Goal: Complete application form: Complete application form

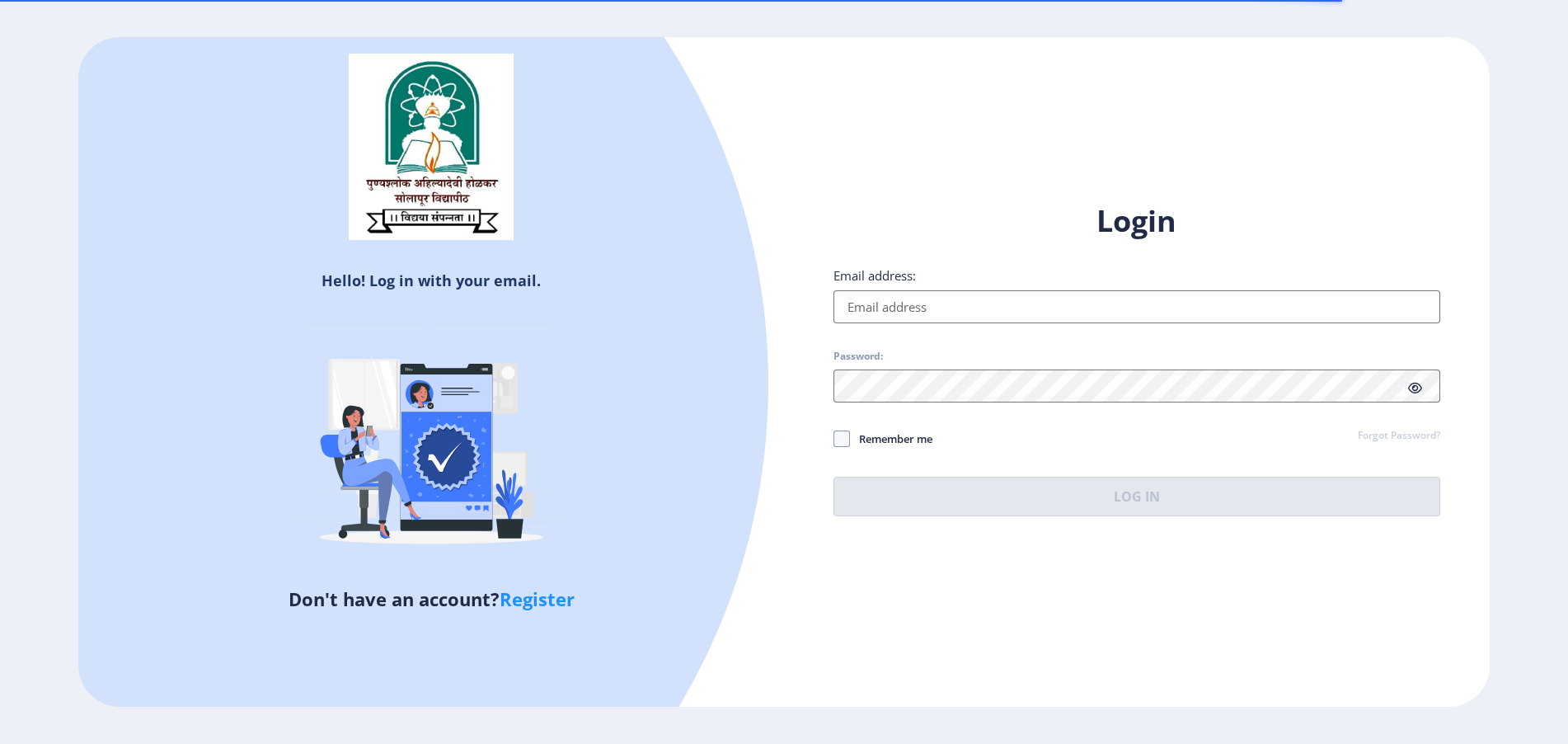
click at [961, 286] on div "Email address:" at bounding box center [1137, 295] width 607 height 56
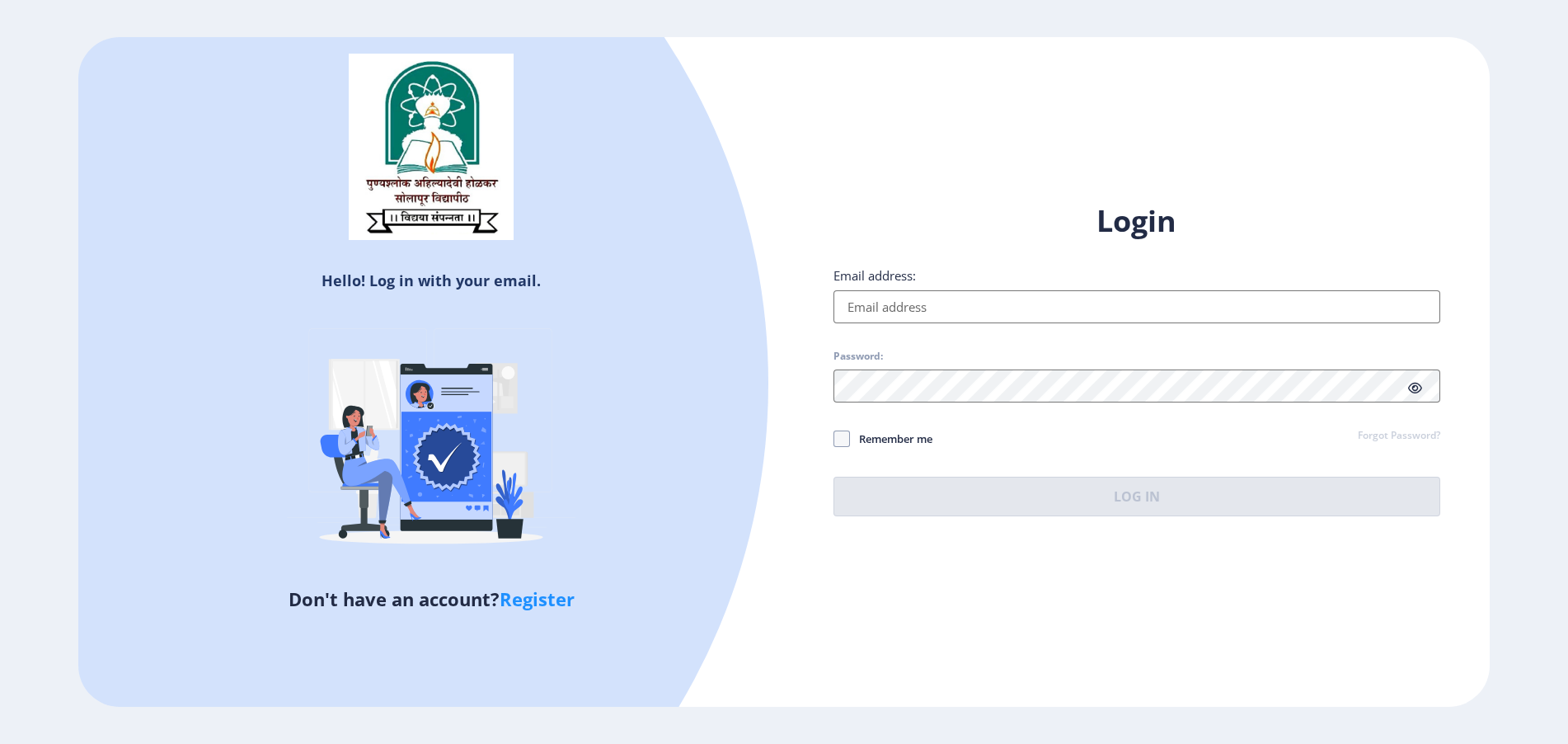
click at [955, 303] on input "Email address:" at bounding box center [1137, 307] width 607 height 33
click at [904, 313] on input "Email address:" at bounding box center [1137, 307] width 607 height 33
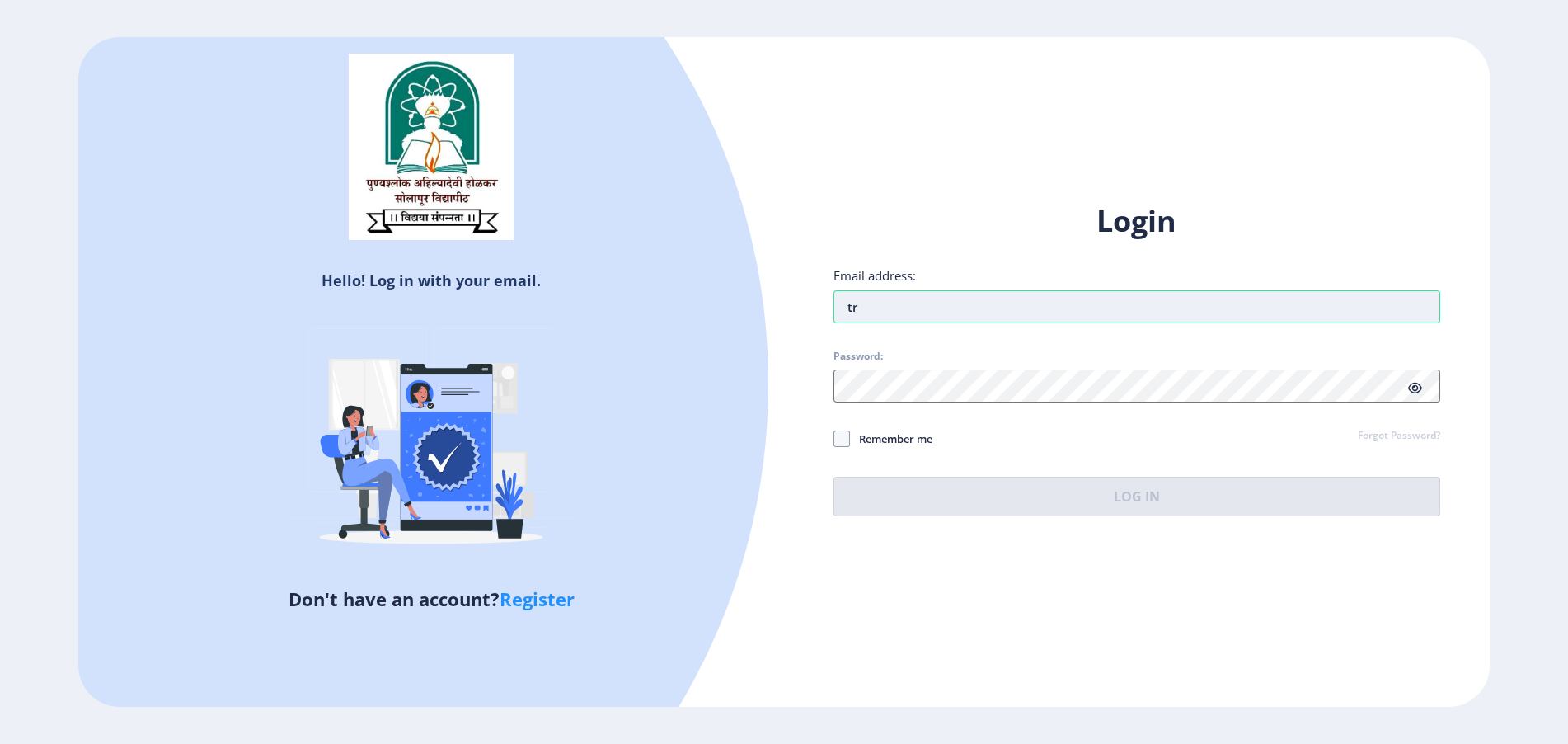
type input "t"
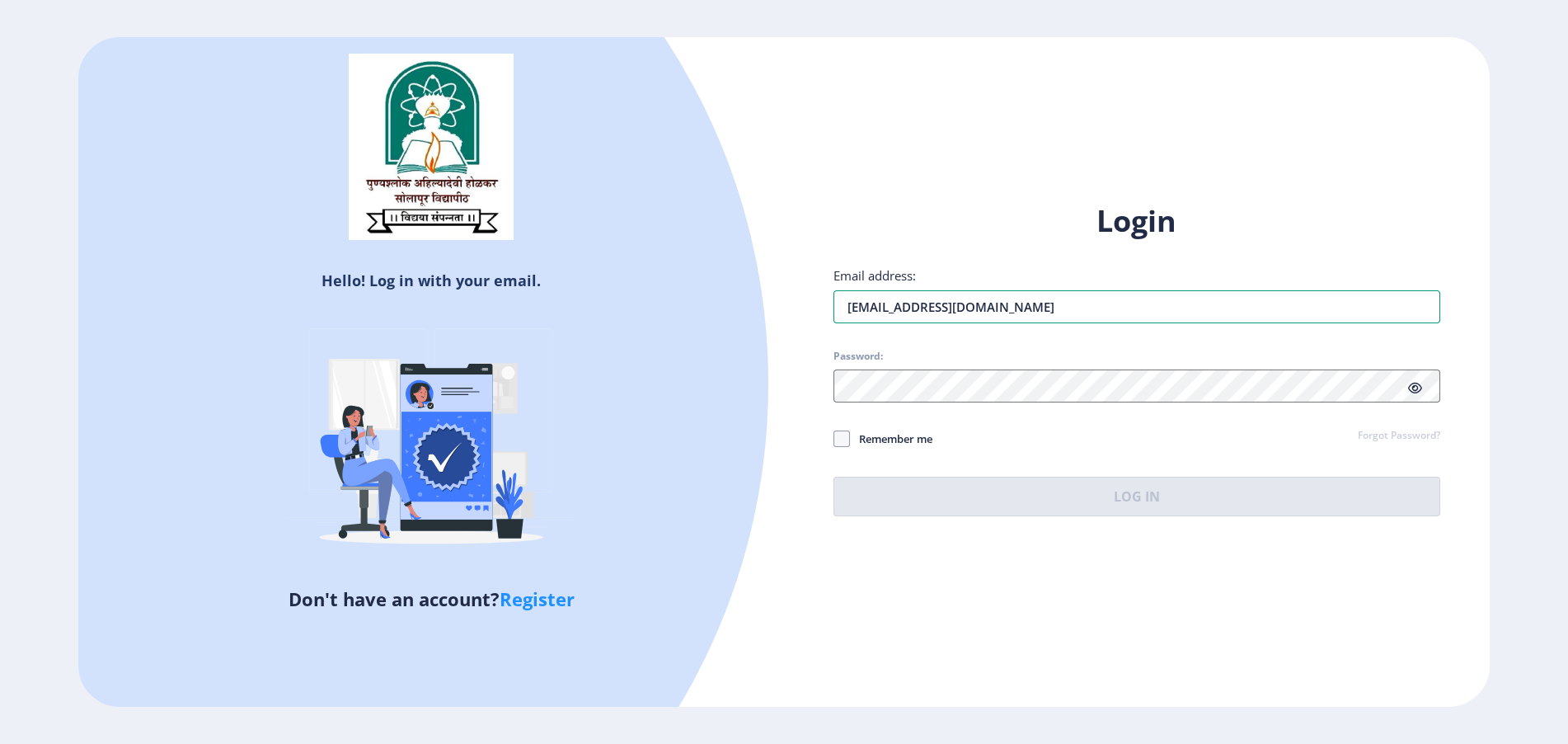
type input "[EMAIL_ADDRESS][DOMAIN_NAME]"
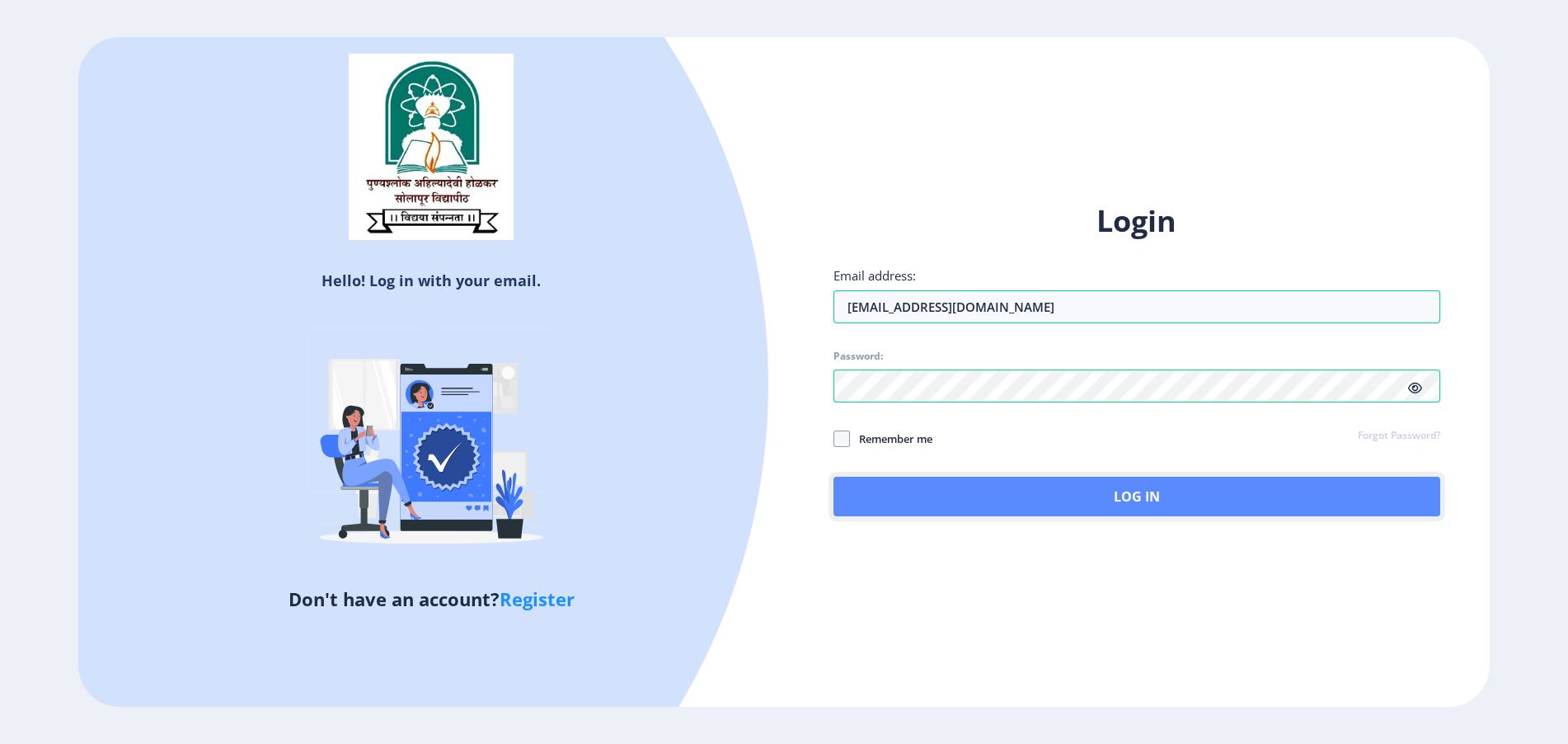
click at [876, 500] on button "Log In" at bounding box center [1137, 497] width 607 height 40
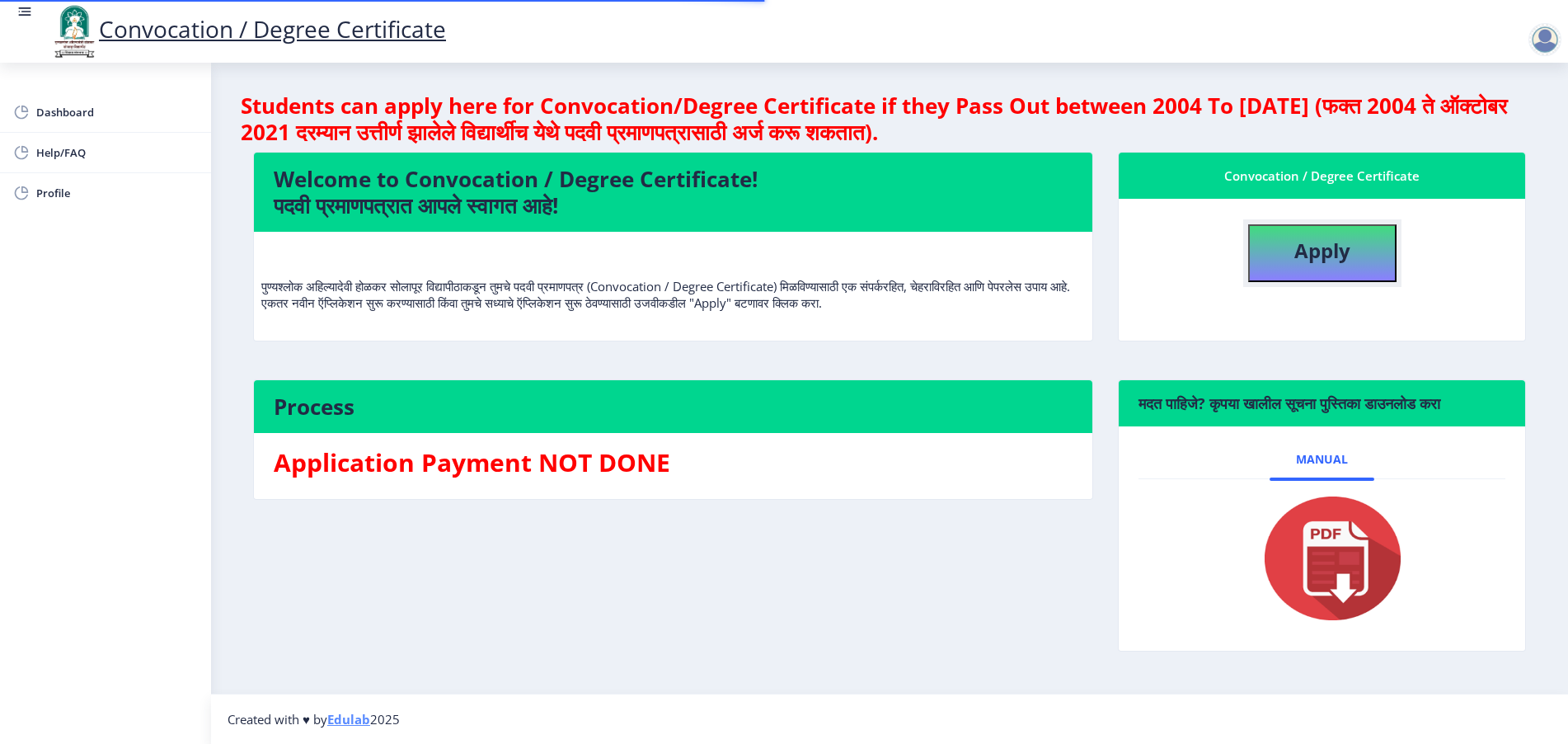
click at [1351, 274] on button "Apply" at bounding box center [1322, 253] width 148 height 58
select select
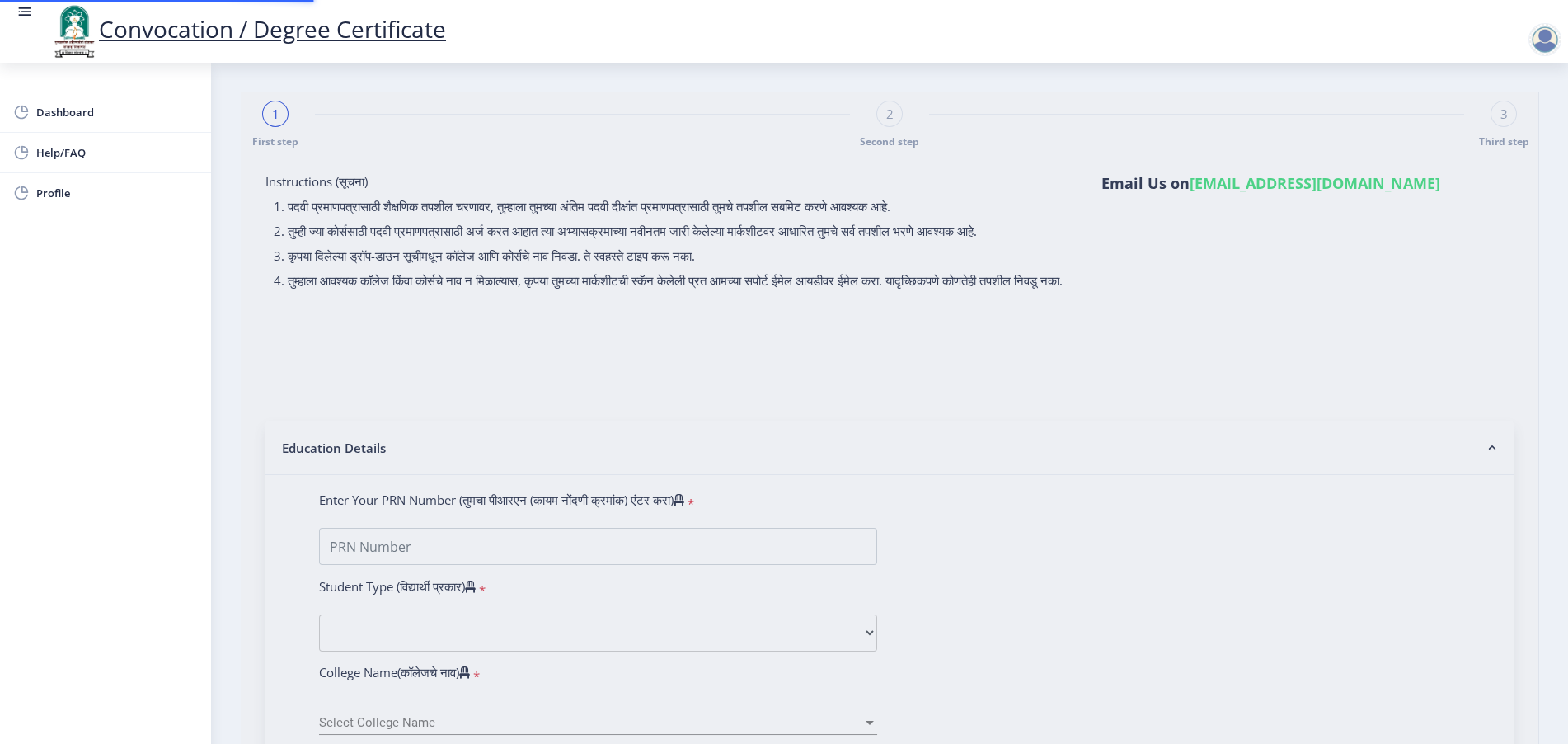
type input "[PERSON_NAME]"
select select "Regular"
select select "2025"
select select "PASS CLASS"
type input "2022203307"
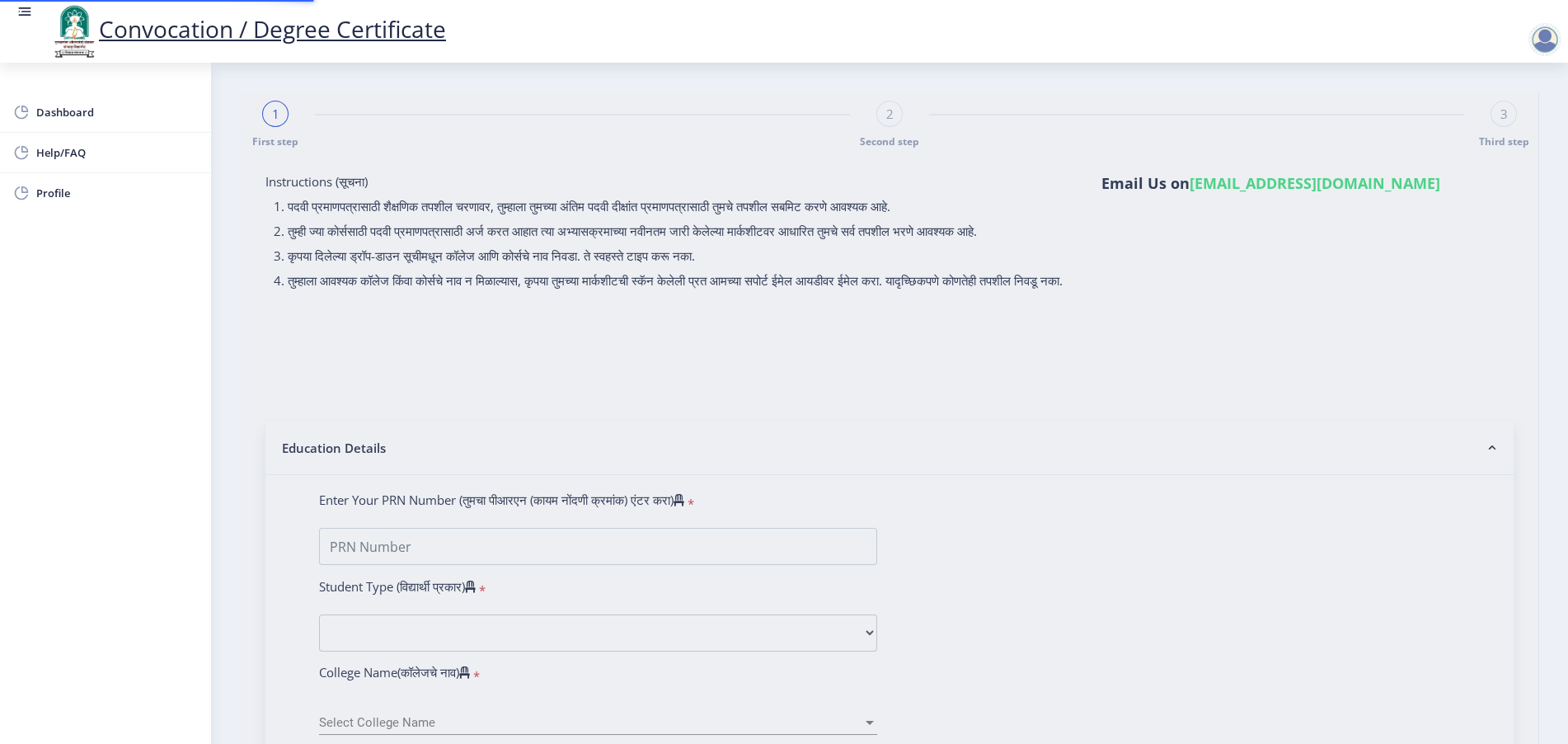
type input "[PERSON_NAME]"
type input "[DEMOGRAPHIC_DATA]"
select select "April"
select select "English"
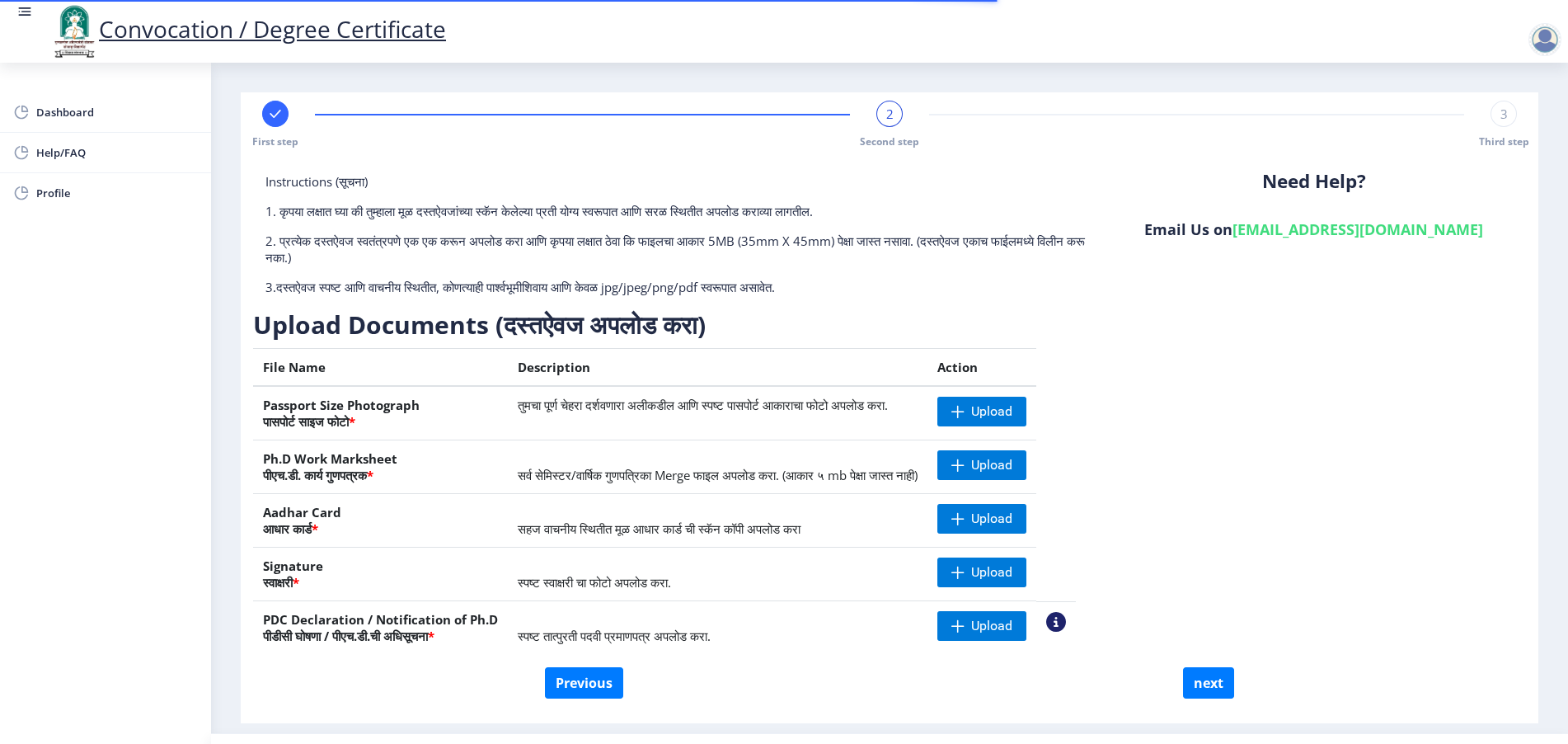
click at [273, 120] on rect at bounding box center [275, 114] width 16 height 16
select select "Regular"
select select "English"
select select "April"
select select "PASS CLASS"
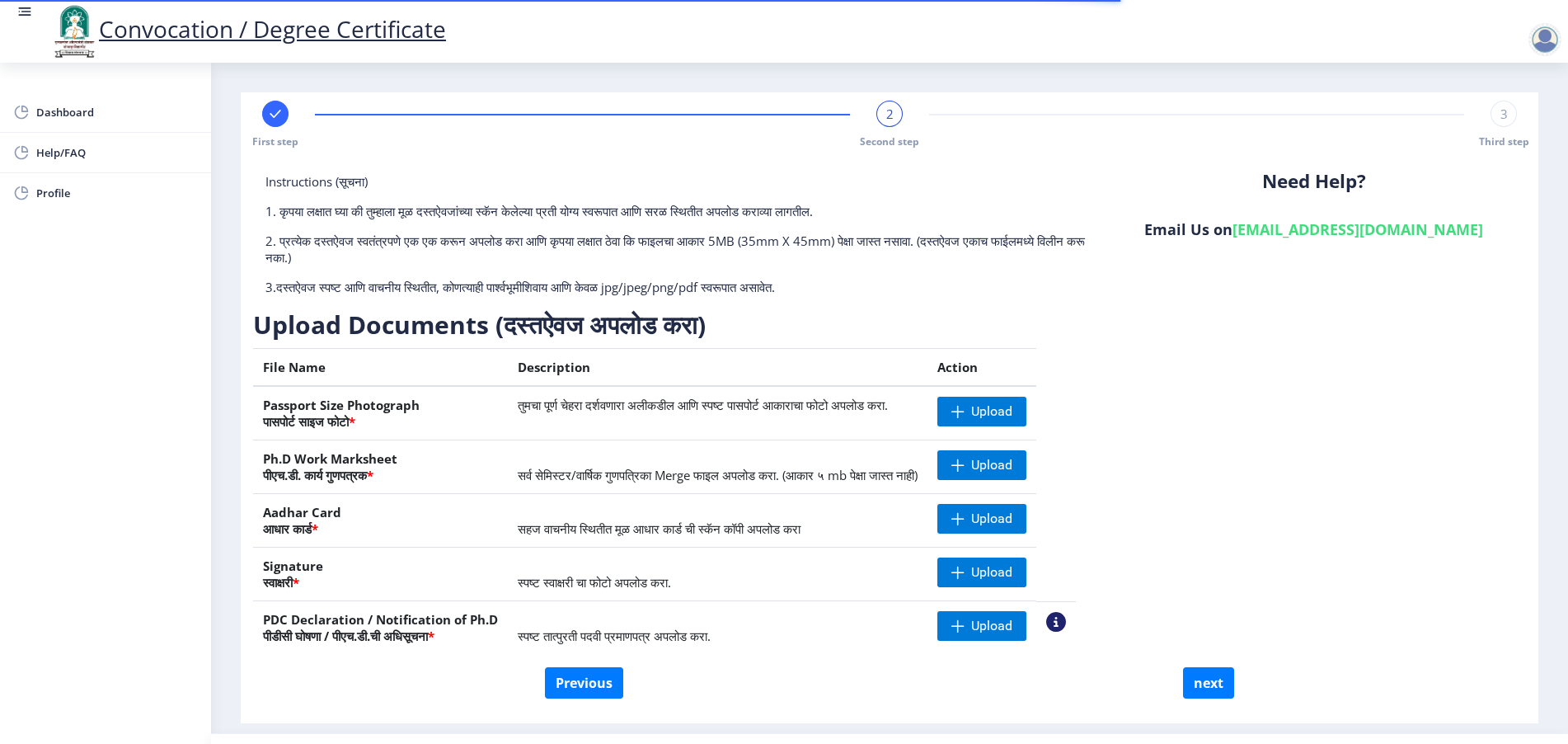
click at [280, 109] on rect at bounding box center [275, 114] width 16 height 16
select select "Regular"
select select "English"
select select "April"
select select "PASS CLASS"
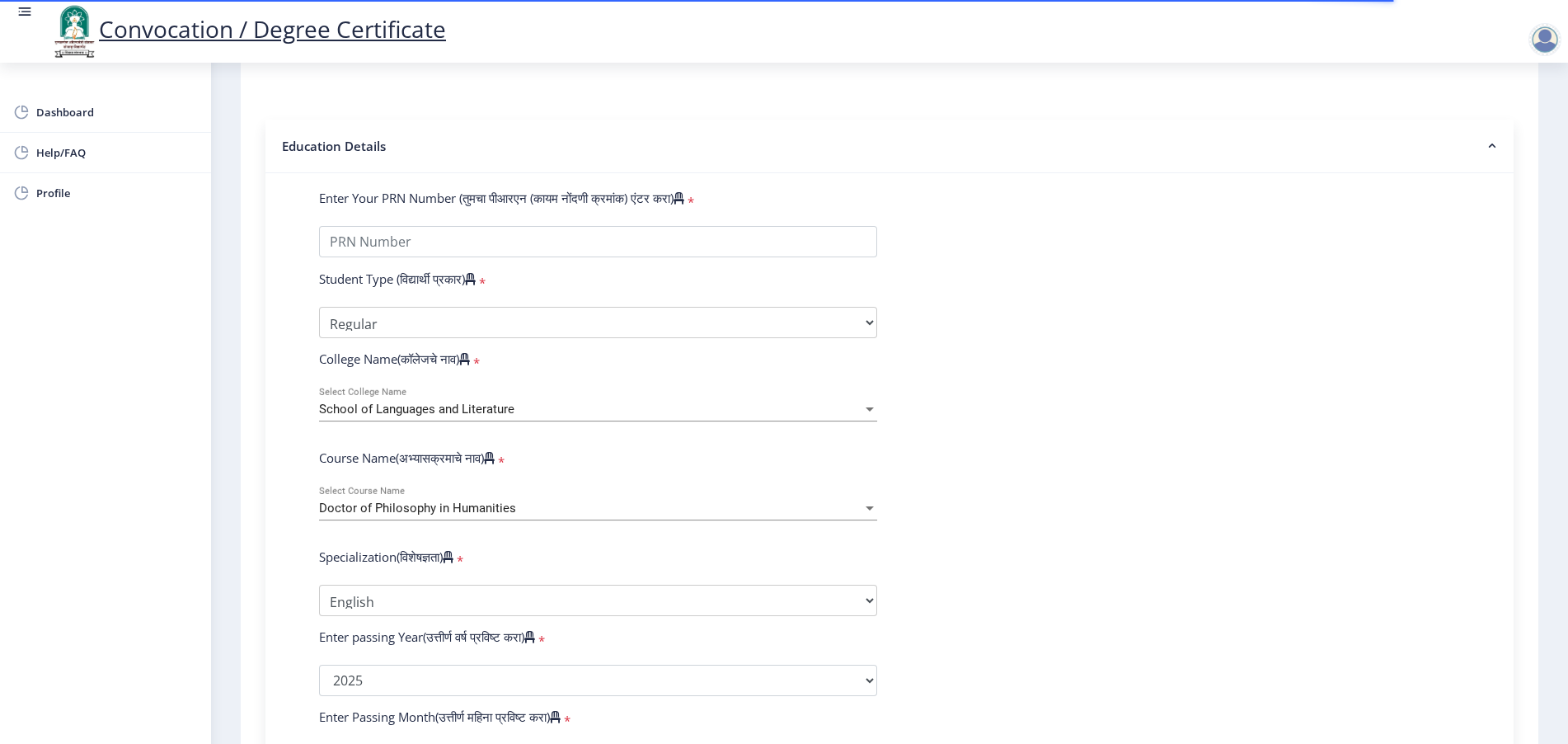
scroll to position [309, 0]
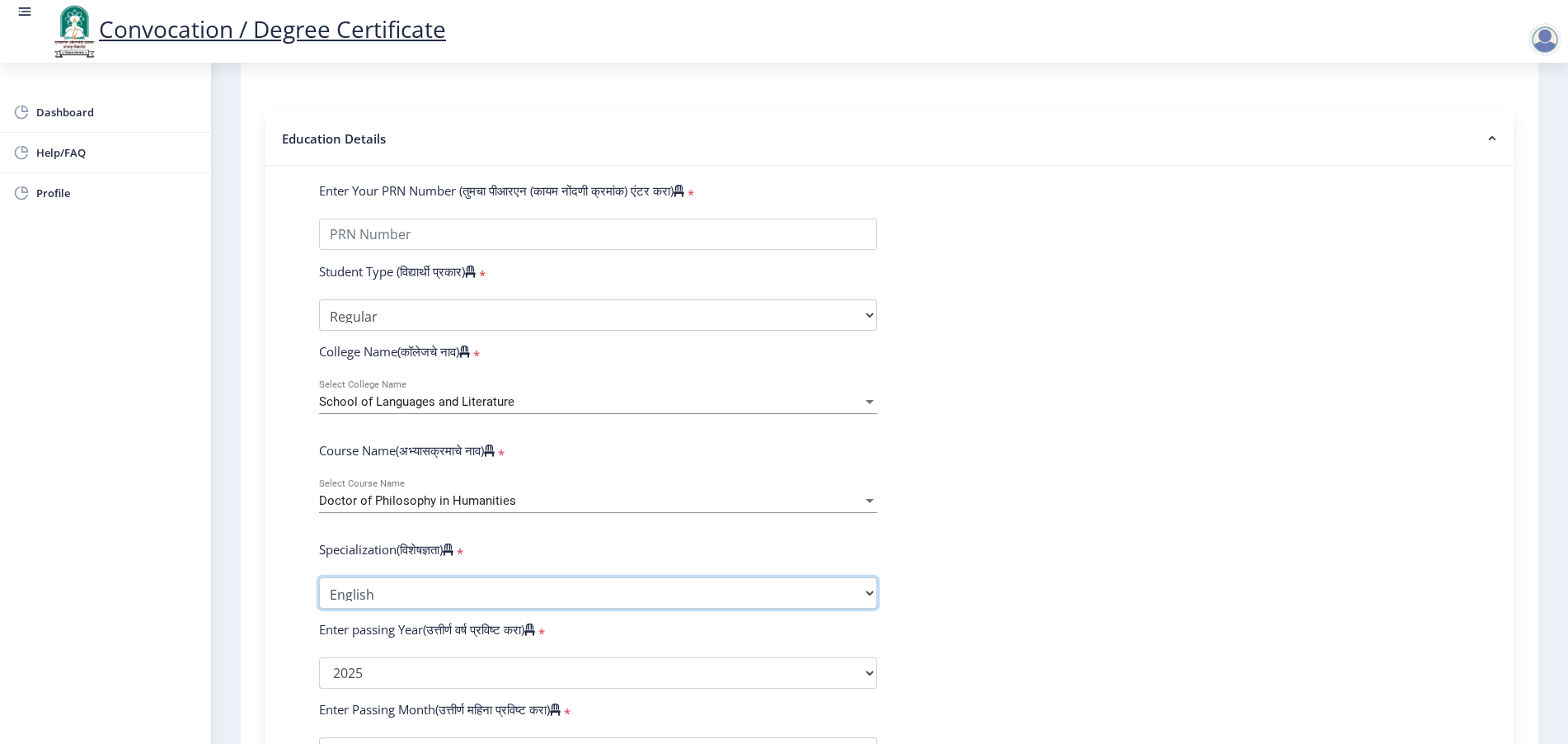
click at [413, 594] on select "Specialization AIHC&A Economics English Hindi History Kannada Law Marathi Polit…" at bounding box center [598, 593] width 558 height 31
click at [1168, 500] on form "Enter Your PRN Number (तुमचा पीआरएन (कायम नोंदणी क्रमांक) एंटर करा) * Student T…" at bounding box center [889, 678] width 1166 height 990
click at [389, 609] on select "Specialization AIHC&A Economics English Hindi History Kannada Law Marathi Polit…" at bounding box center [598, 593] width 558 height 31
click at [924, 353] on form "Enter Your PRN Number (तुमचा पीआरएन (कायम नोंदणी क्रमांक) एंटर करा) * Student T…" at bounding box center [889, 678] width 1166 height 990
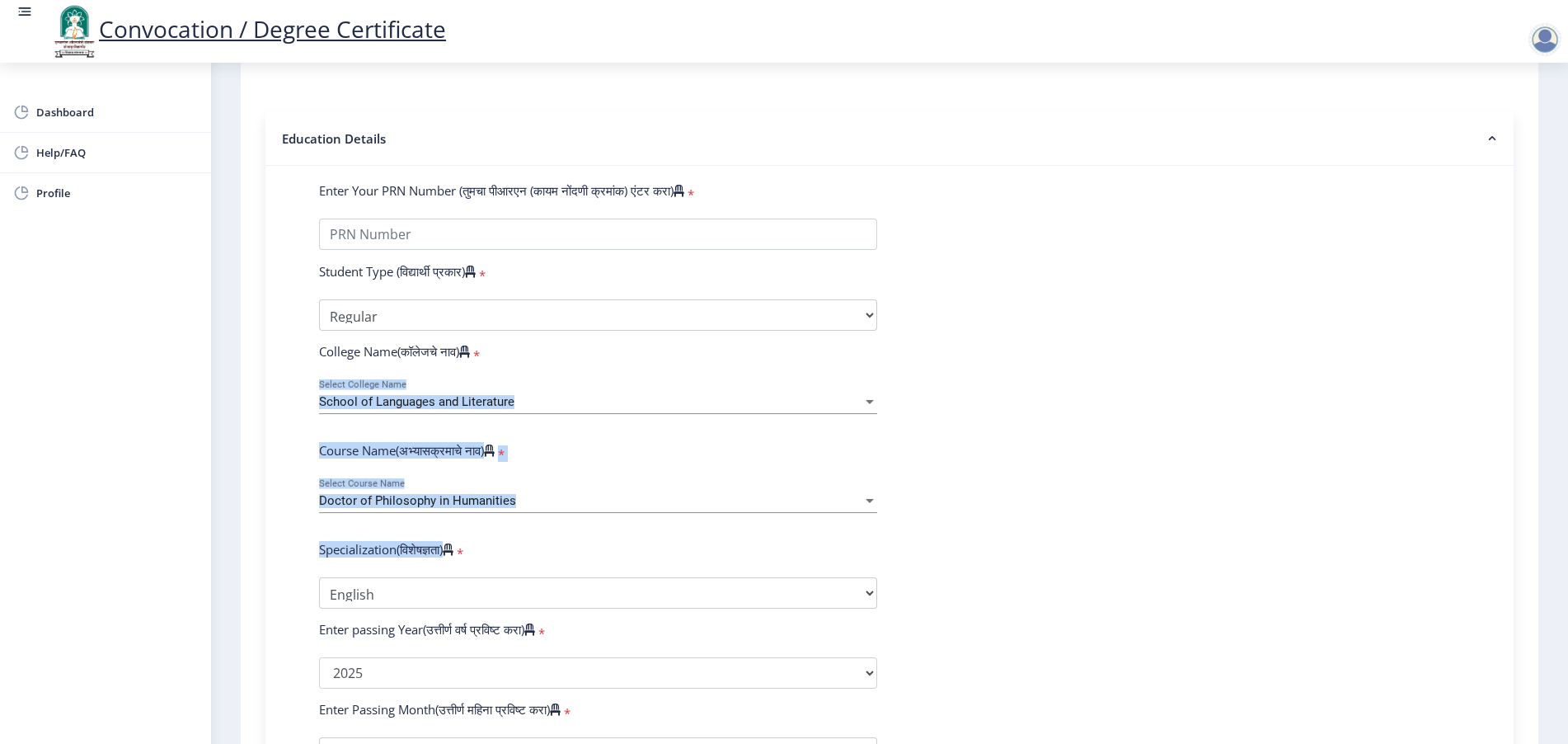
copy form "School of Languages and Literature Select College Name Course Name(अभ्यासक्रमाच…"
drag, startPoint x: 308, startPoint y: 404, endPoint x: 473, endPoint y: 578, distance: 239.8
click at [473, 578] on form "Enter Your PRN Number (तुमचा पीआरएन (कायम नोंदणी क्रमांक) एंटर करा) * Student T…" at bounding box center [889, 678] width 1166 height 990
